Goal: Information Seeking & Learning: Learn about a topic

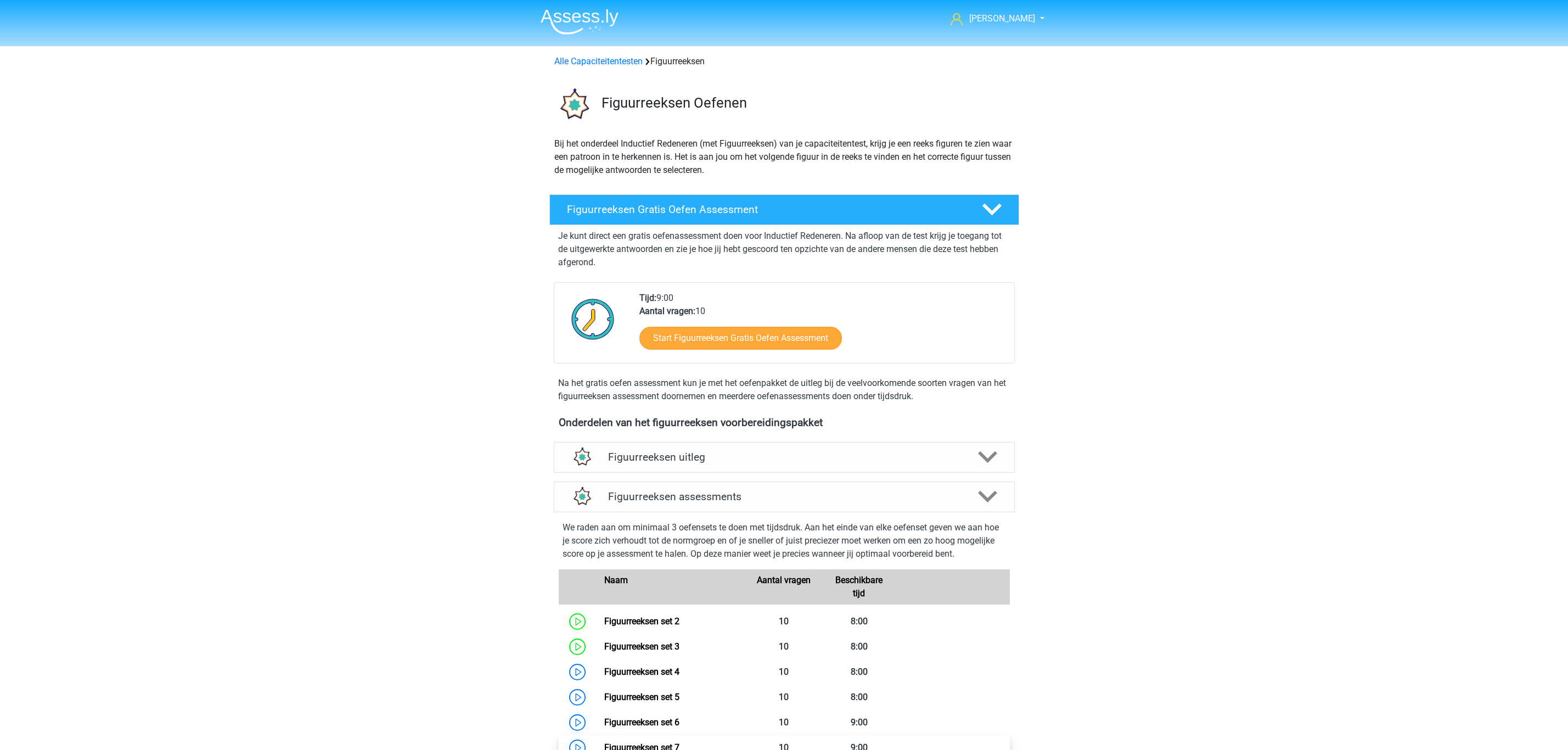
scroll to position [490, 0]
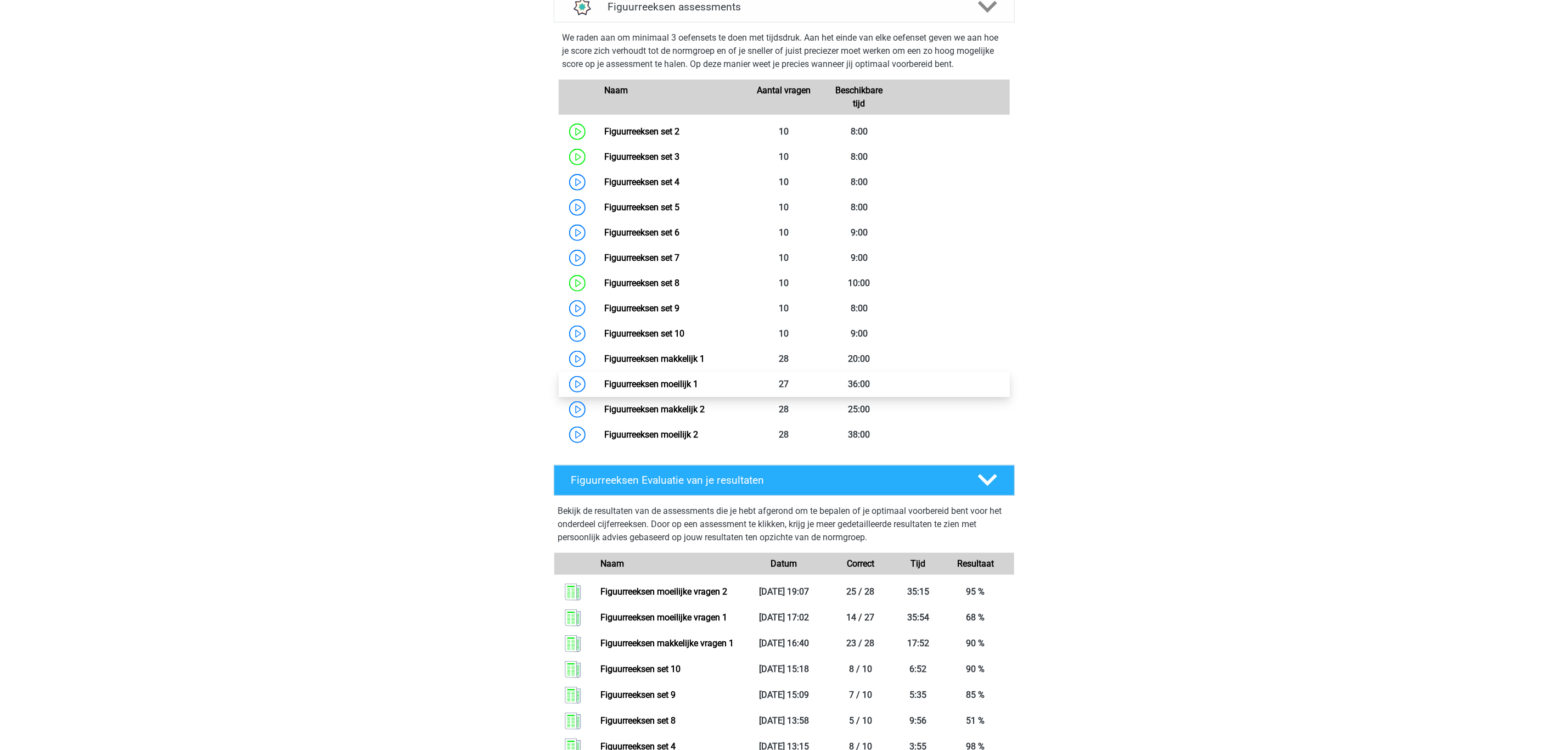
click at [653, 382] on link "Figuurreeksen moeilijk 1" at bounding box center [651, 384] width 94 height 10
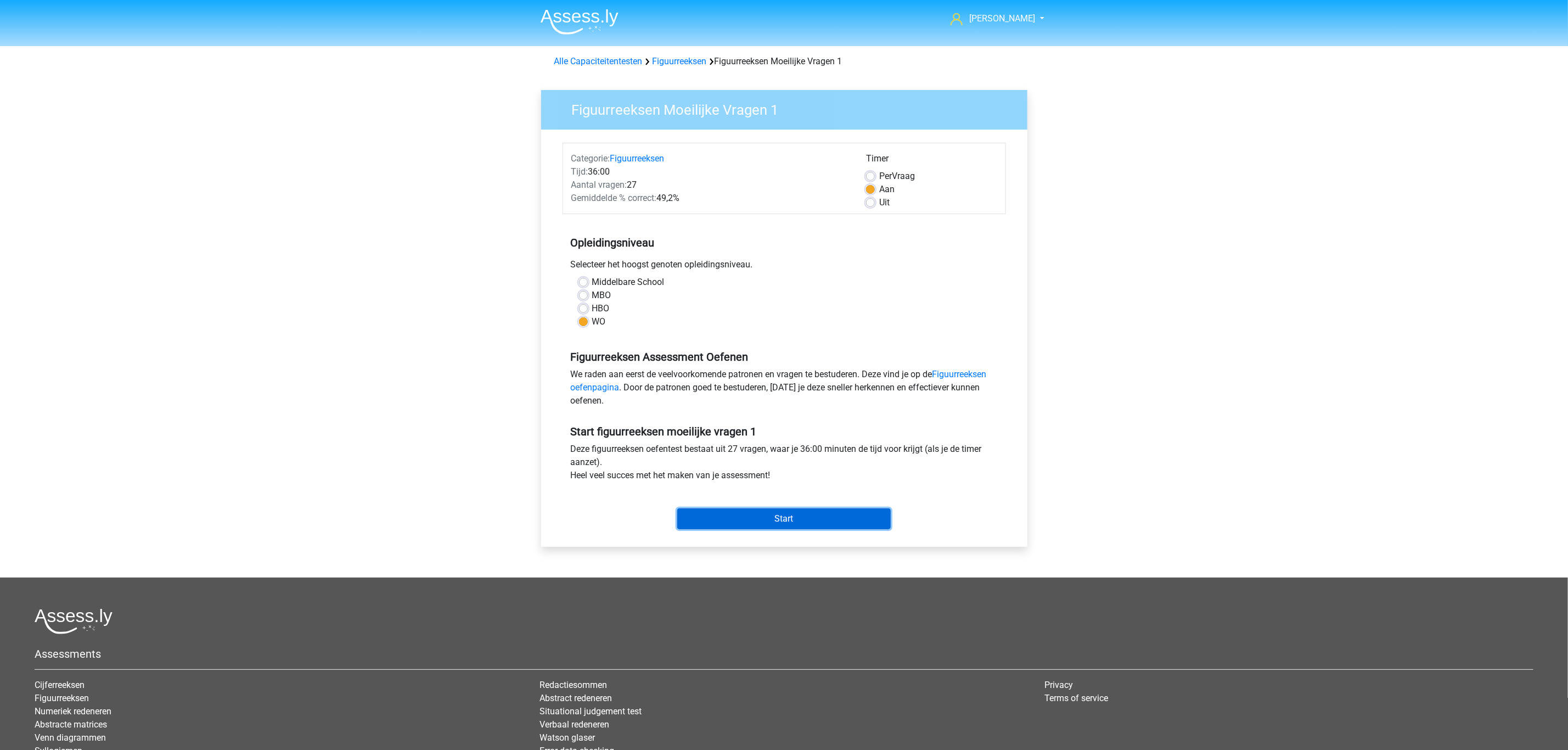
click at [791, 520] on input "Start" at bounding box center [784, 519] width 214 height 21
